Goal: Task Accomplishment & Management: Use online tool/utility

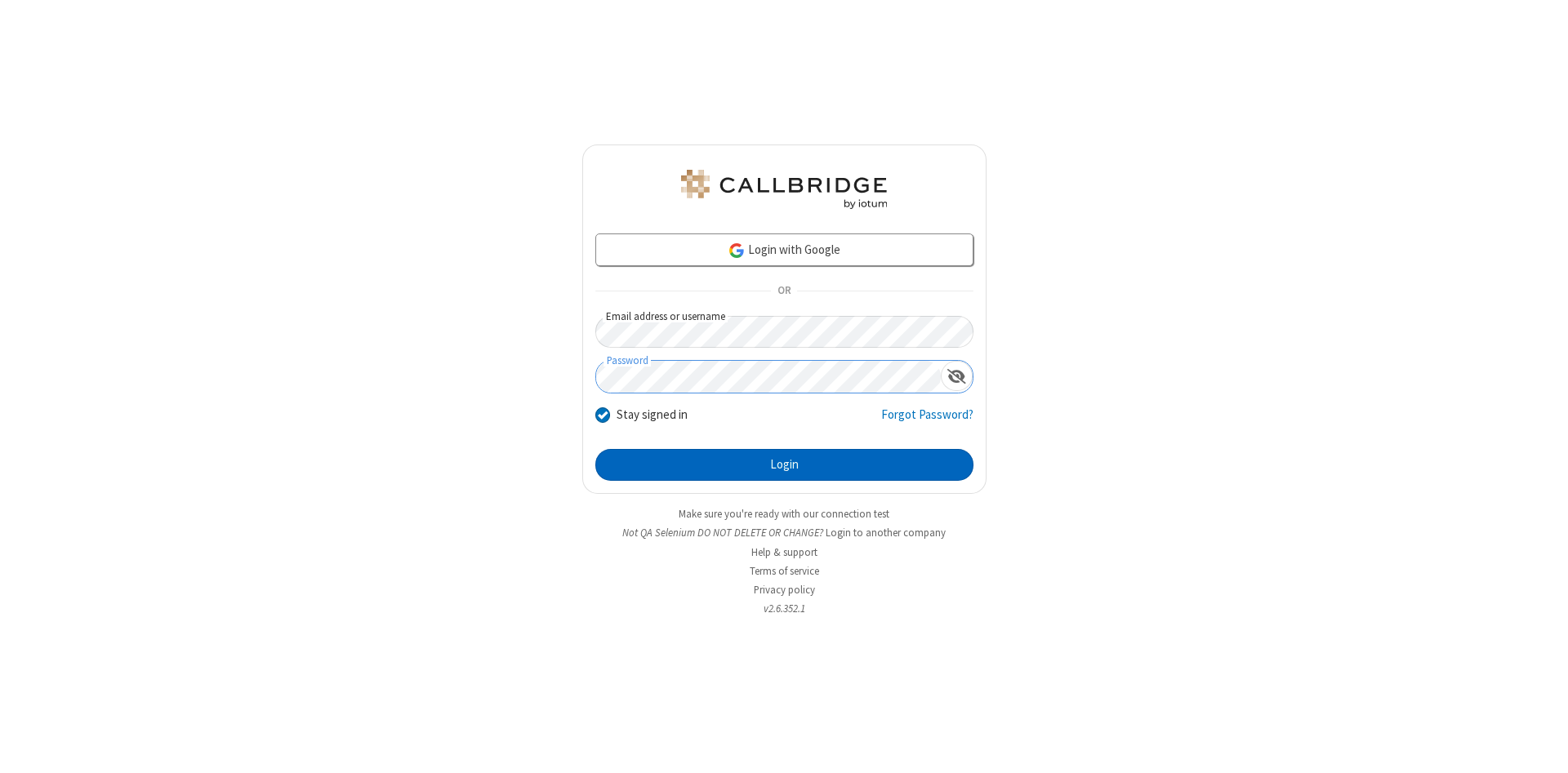
click at [784, 466] on button "Login" at bounding box center [784, 465] width 378 height 33
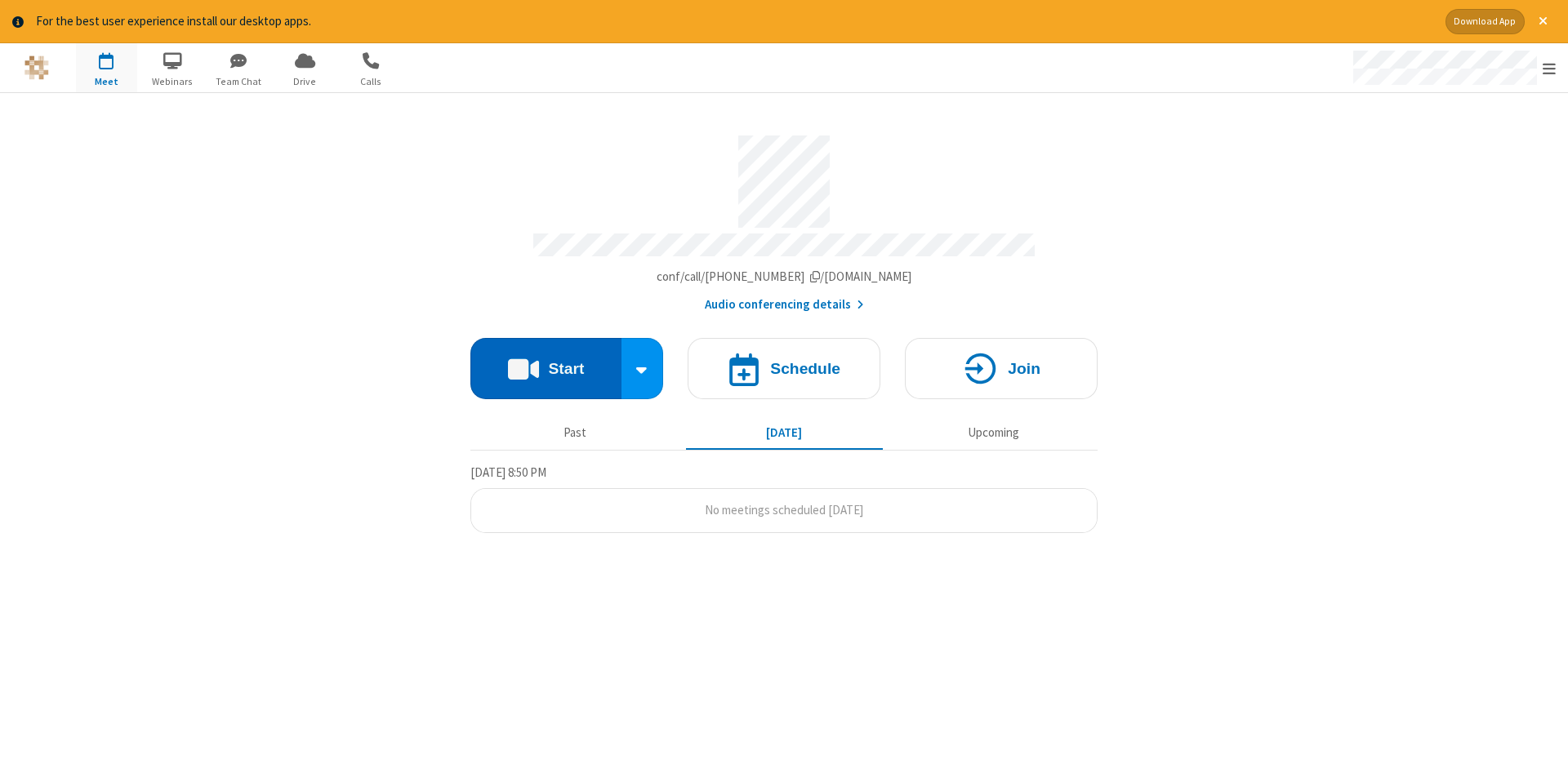
click at [545, 362] on button "Start" at bounding box center [546, 369] width 151 height 62
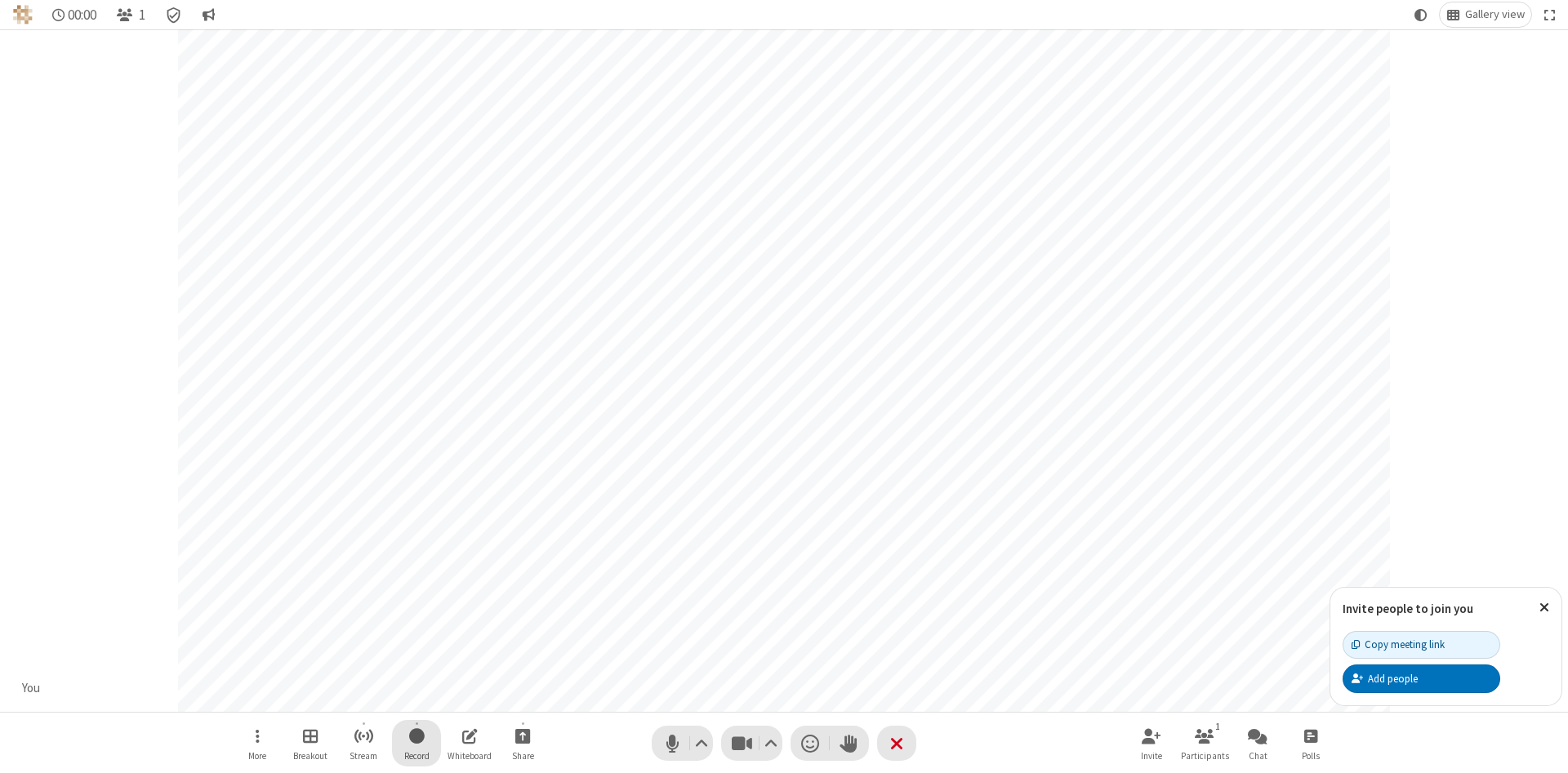
click at [417, 743] on span "Start recording" at bounding box center [417, 737] width 16 height 21
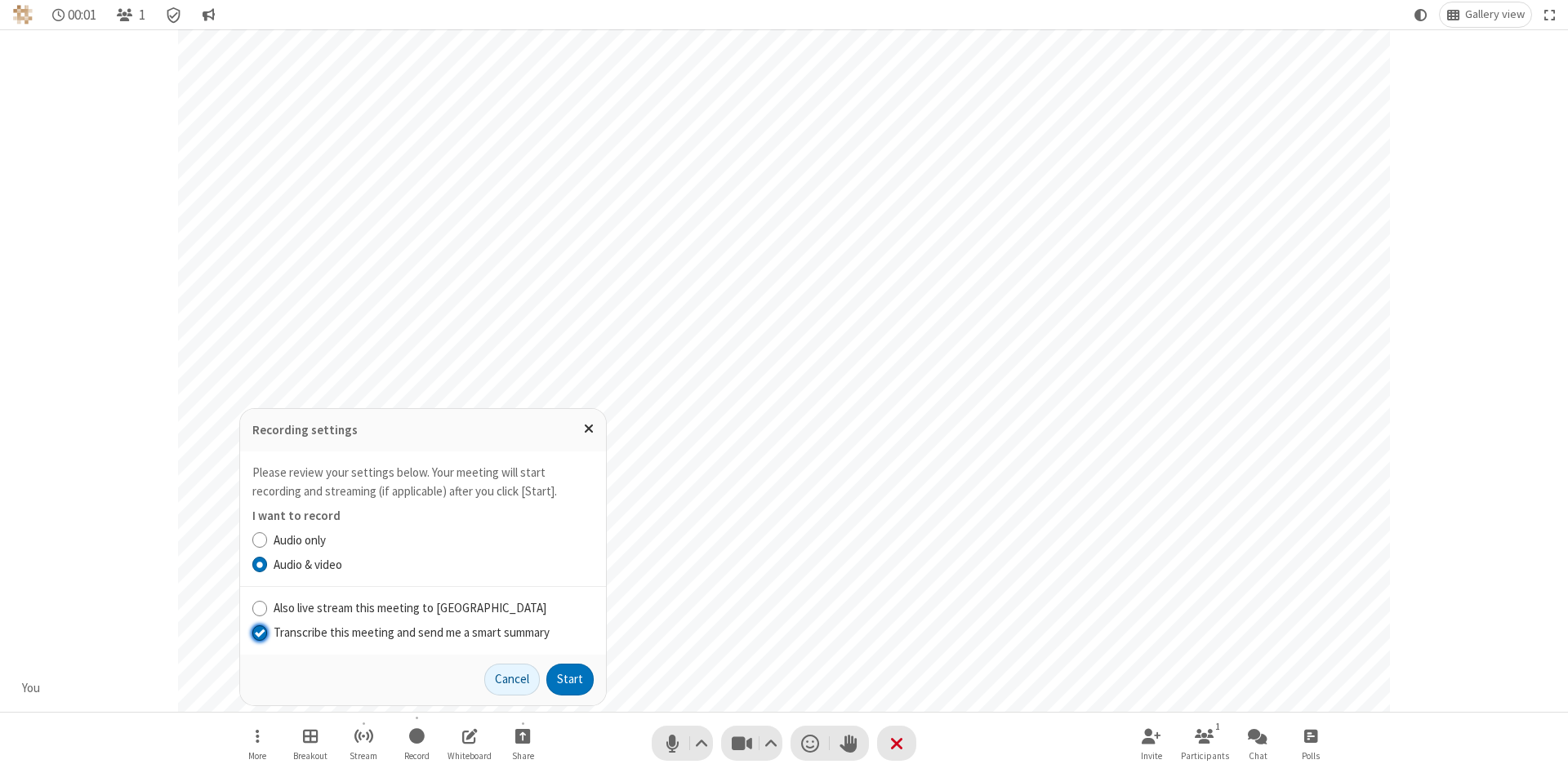
click at [259, 632] on input "Transcribe this meeting and send me a smart summary" at bounding box center [260, 632] width 16 height 17
click at [570, 680] on button "Start" at bounding box center [570, 680] width 48 height 33
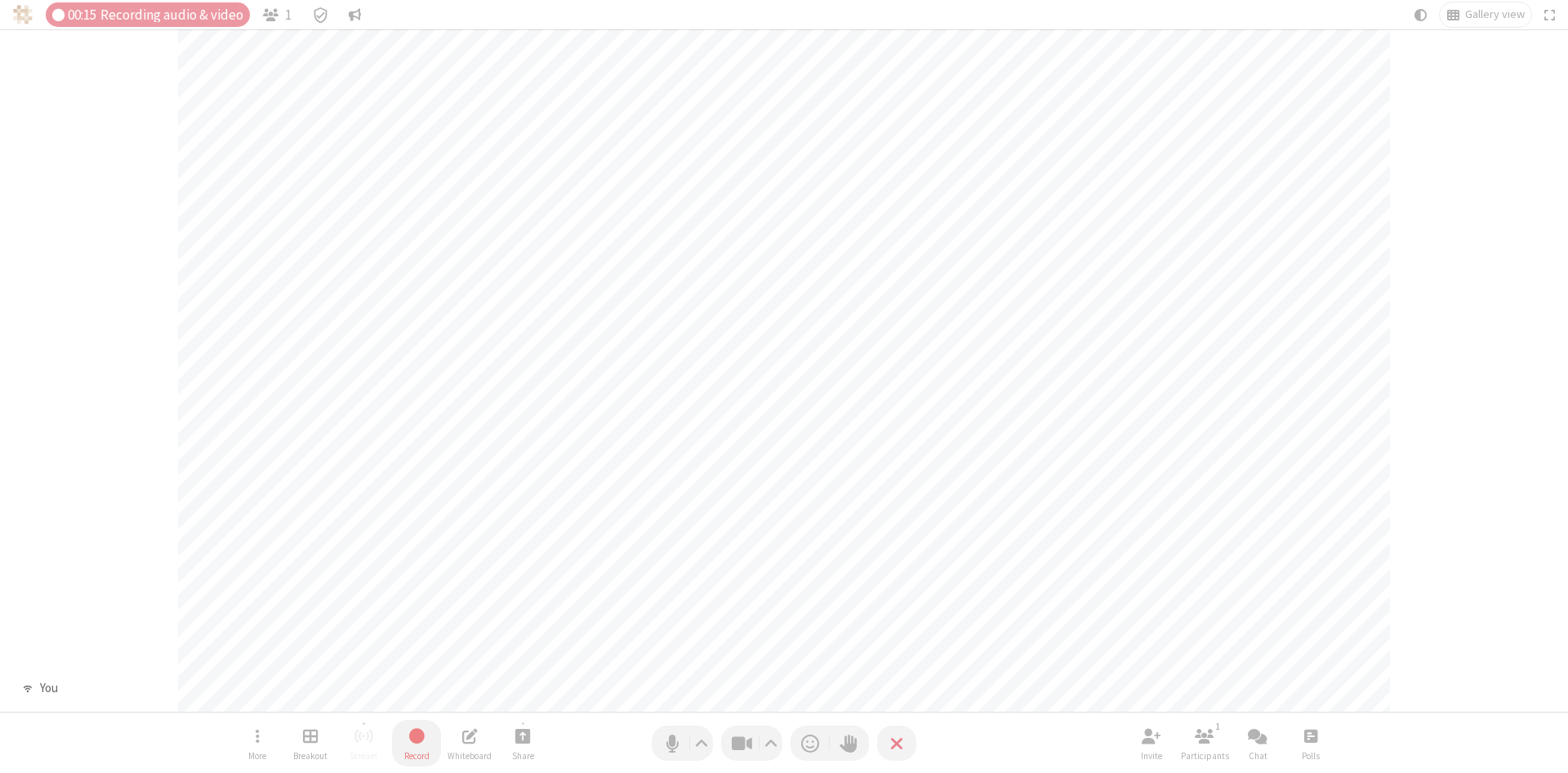
click at [417, 743] on span "Stop recording" at bounding box center [417, 737] width 20 height 21
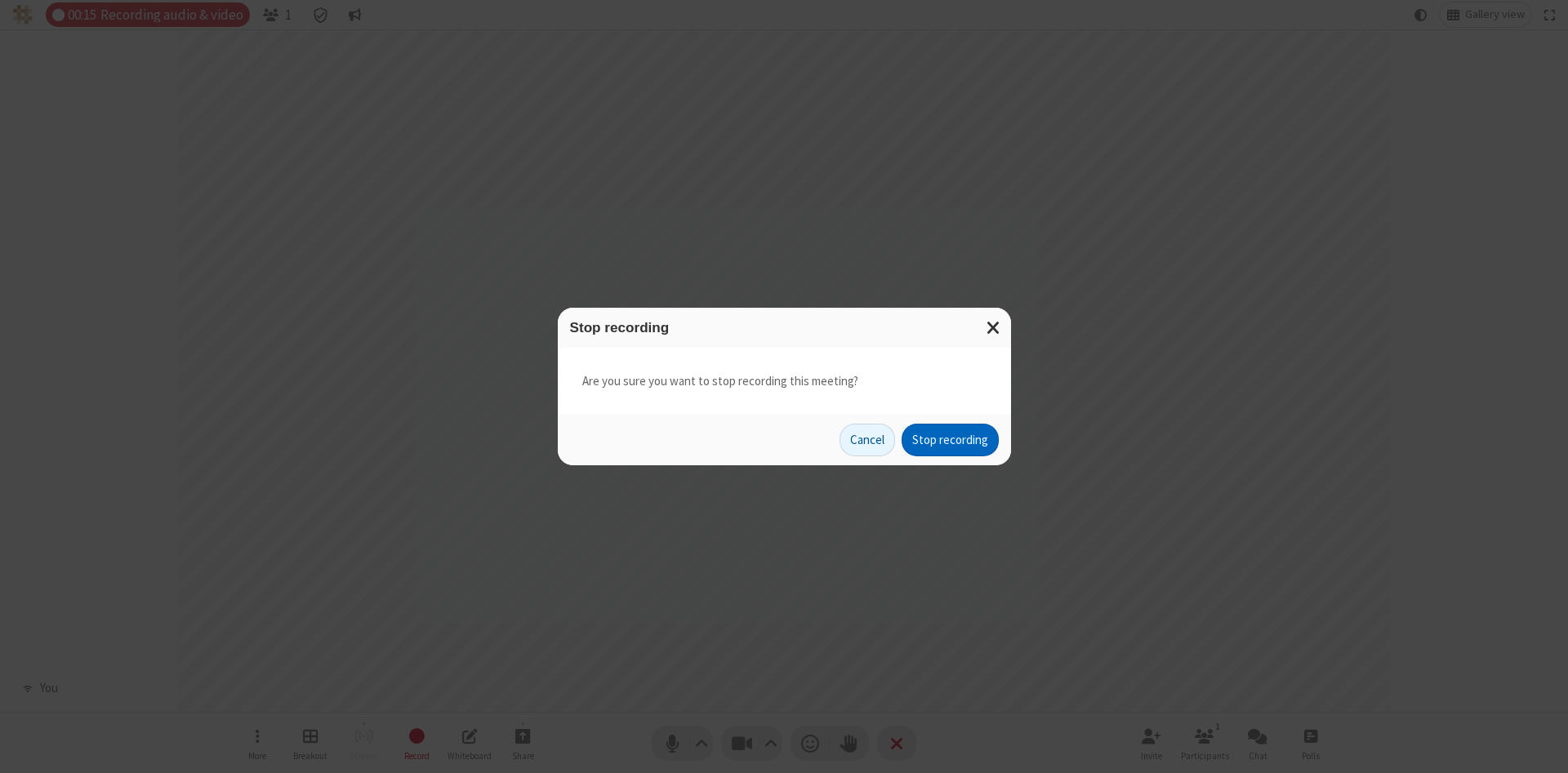
click at [950, 440] on button "Stop recording" at bounding box center [951, 440] width 97 height 33
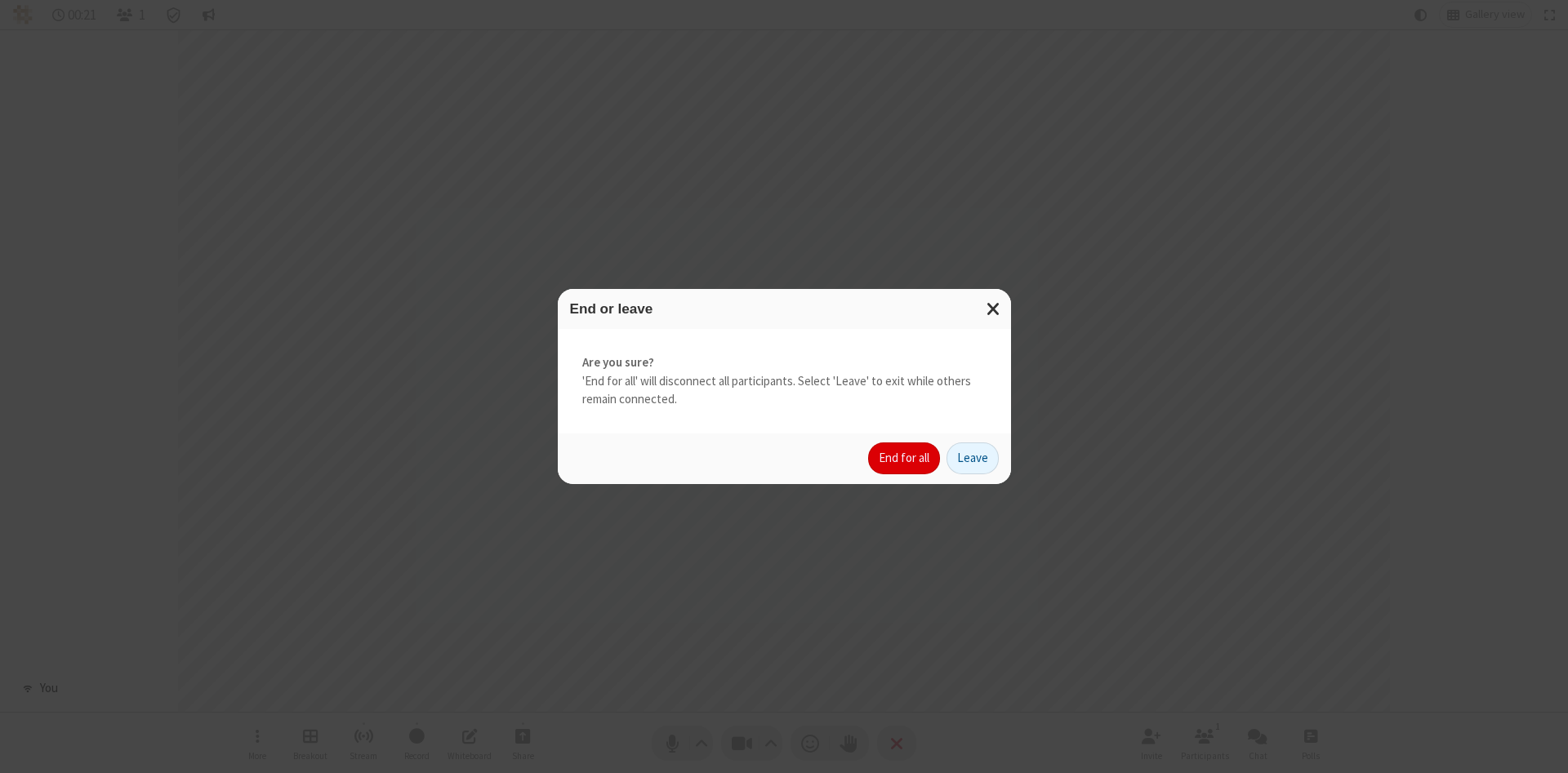
click at [905, 458] on button "End for all" at bounding box center [904, 458] width 72 height 33
